Goal: Find specific page/section: Find specific page/section

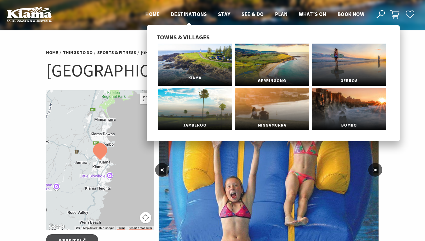
click at [194, 68] on link "Kiama" at bounding box center [195, 65] width 74 height 42
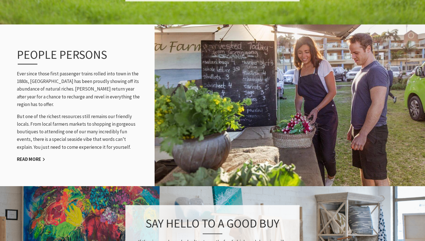
scroll to position [619, 0]
